Goal: Task Accomplishment & Management: Manage account settings

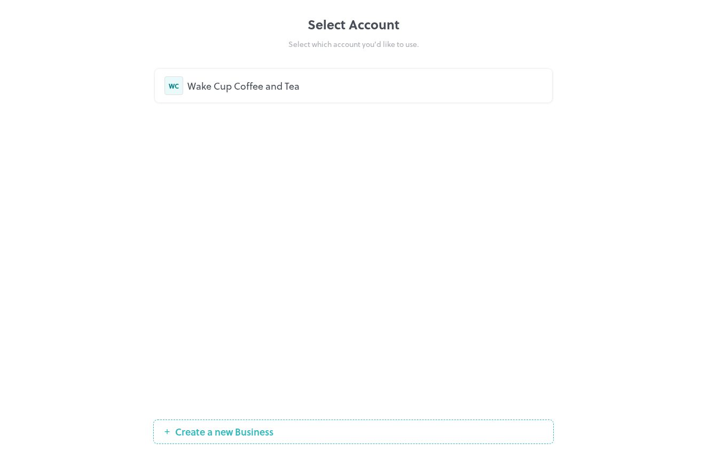
click at [286, 77] on div "WC Wake Cup Coffee and Tea" at bounding box center [353, 85] width 378 height 19
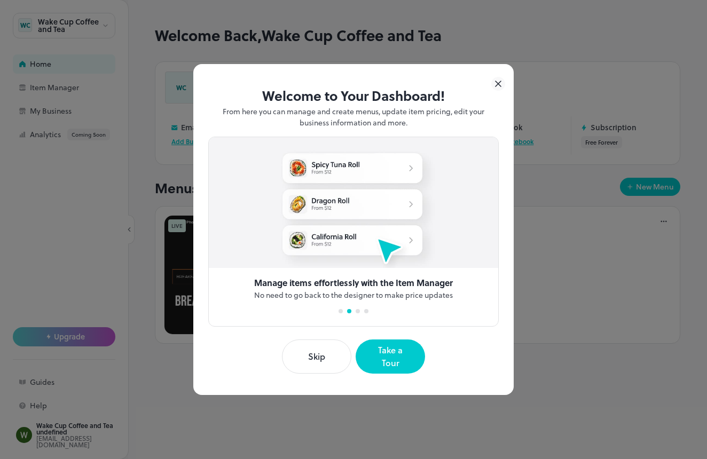
click at [310, 357] on button "Skip" at bounding box center [316, 357] width 69 height 34
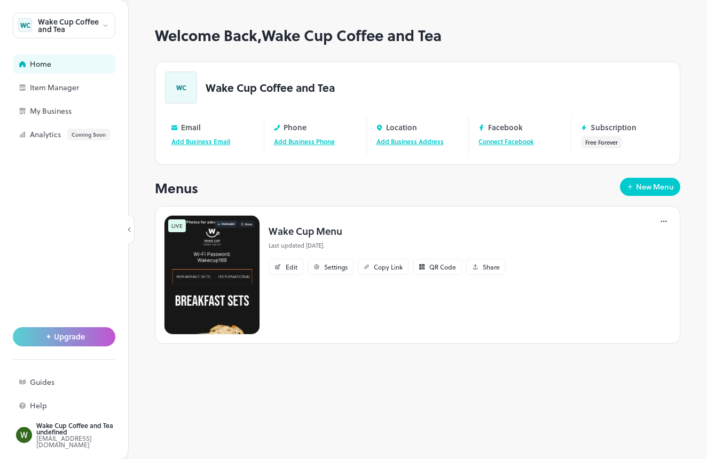
click at [295, 226] on p "Wake Cup Menu" at bounding box center [387, 231] width 237 height 14
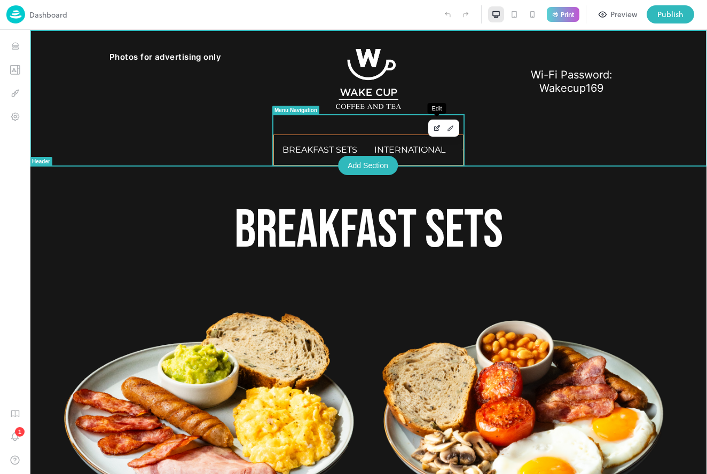
click at [439, 127] on icon "Edit" at bounding box center [437, 127] width 8 height 7
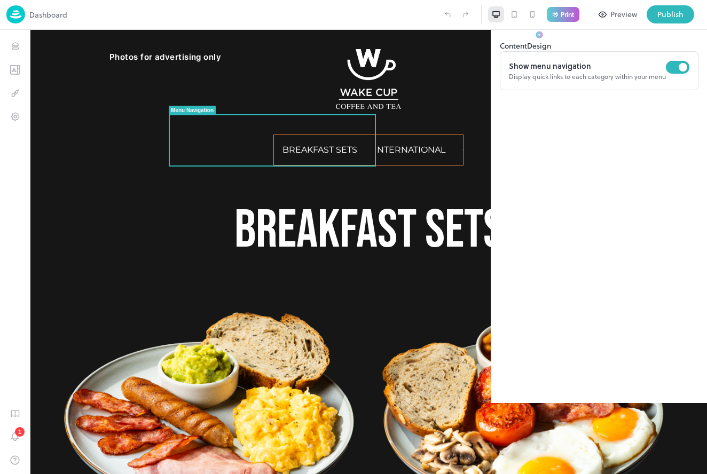
click at [551, 51] on button "Design" at bounding box center [539, 40] width 24 height 22
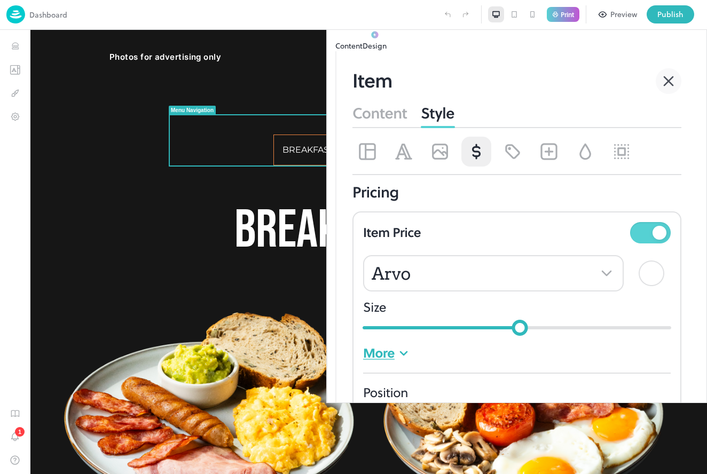
click at [363, 51] on button "Content" at bounding box center [348, 45] width 27 height 11
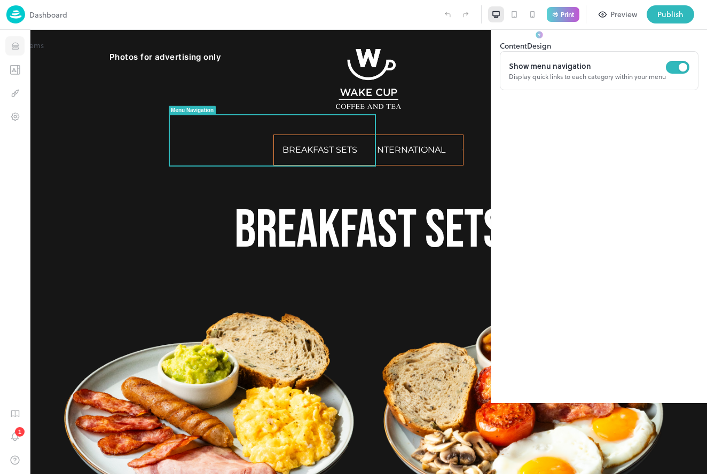
click at [13, 48] on icon "Items" at bounding box center [15, 46] width 10 height 10
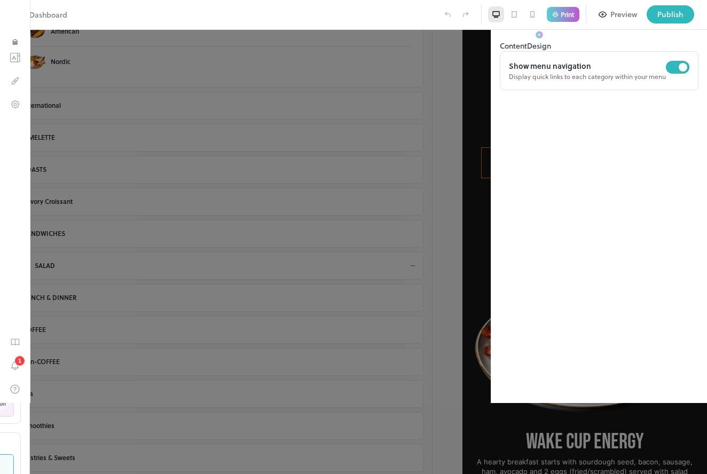
scroll to position [144, 0]
click at [86, 302] on div "LUNCH & DINNER" at bounding box center [222, 298] width 375 height 9
click at [20, 366] on div "1" at bounding box center [20, 361] width 10 height 10
click at [691, 26] on icon at bounding box center [692, 19] width 13 height 13
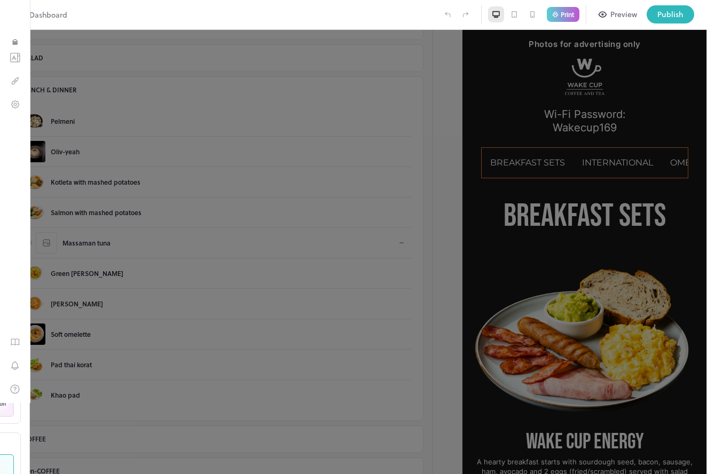
scroll to position [364, 0]
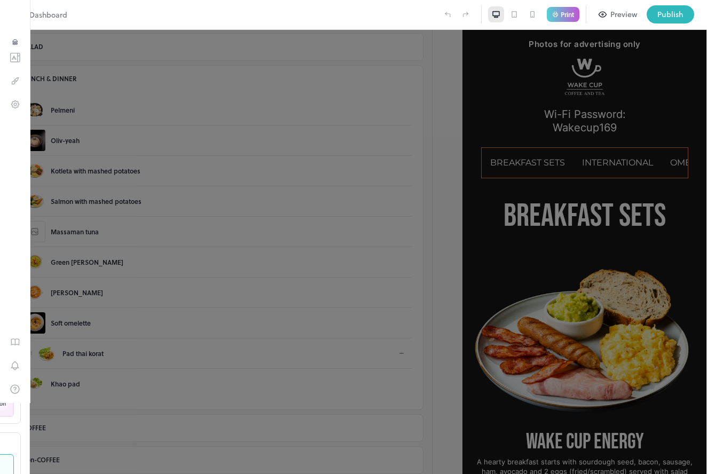
click at [104, 355] on div "Pad thai korat" at bounding box center [82, 354] width 41 height 10
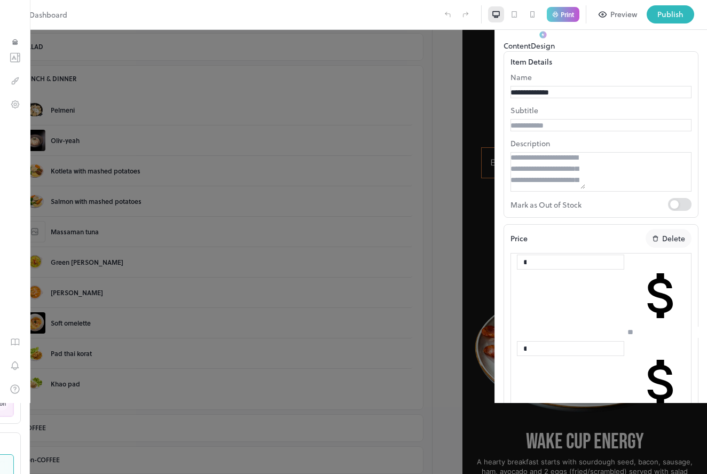
click at [648, 332] on input "***" at bounding box center [664, 332] width 75 height 11
type input "***"
click at [649, 413] on input "***" at bounding box center [664, 418] width 75 height 11
type input "***"
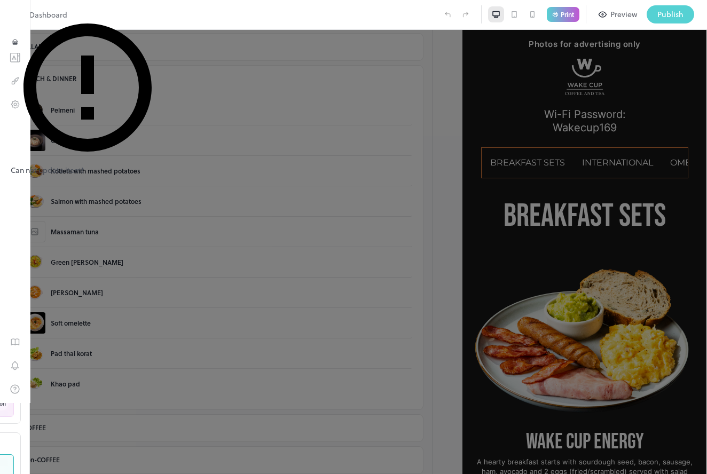
click at [664, 13] on div "Publish" at bounding box center [670, 15] width 26 height 12
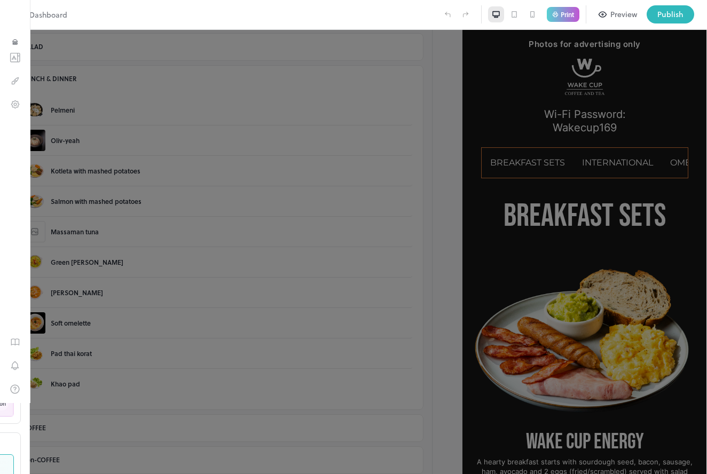
click at [550, 250] on div at bounding box center [353, 237] width 707 height 474
click at [59, 15] on p "Dashboard" at bounding box center [48, 14] width 38 height 11
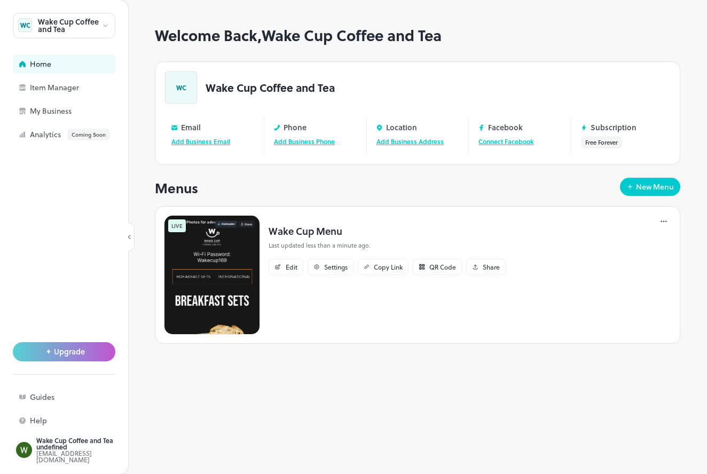
click at [104, 28] on icon at bounding box center [105, 25] width 8 height 7
click at [97, 459] on div at bounding box center [353, 477] width 707 height 0
click at [101, 21] on div at bounding box center [105, 25] width 8 height 11
click at [69, 459] on div at bounding box center [353, 477] width 707 height 0
click at [43, 448] on div "Wake Cup Coffee and Tea undefined" at bounding box center [86, 443] width 100 height 13
